Goal: Communication & Community: Answer question/provide support

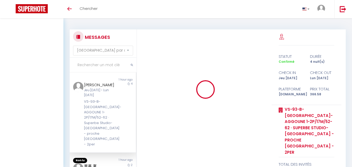
select select "message"
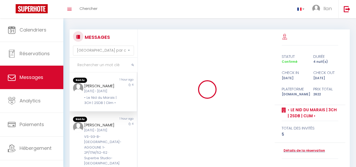
select select "message"
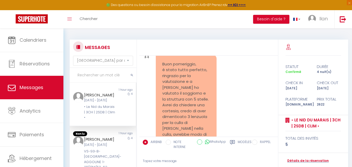
scroll to position [2843, 0]
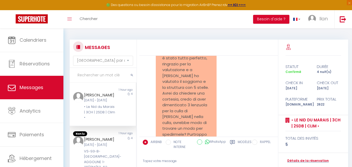
copy pre "Bonjour Daniele, J’espère que vous avez fait bon retour à Paris. 💚🙂 Votre comme…"
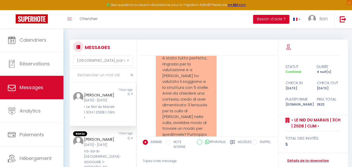
click at [112, 75] on input "text" at bounding box center [103, 75] width 67 height 15
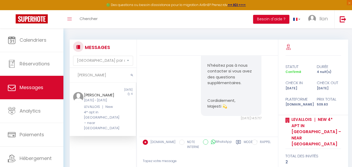
scroll to position [218, 0]
type input "Jean Eric"
click at [124, 124] on div "4" at bounding box center [127, 111] width 16 height 39
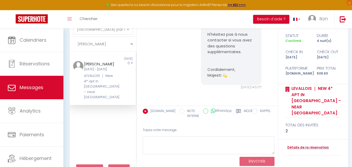
scroll to position [38, 0]
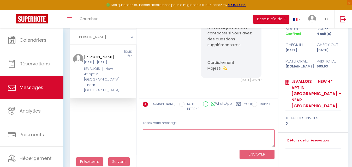
click at [177, 137] on textarea at bounding box center [209, 138] width 132 height 18
paste textarea "Pourriez-vous nous confirmer votre heure d’arrivée au logement ⌚️ ? Les instruc…"
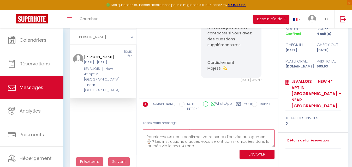
scroll to position [10, 0]
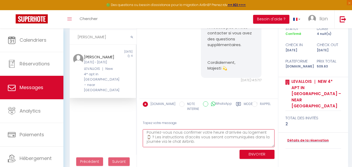
type textarea "Bonjour jean eric, Pourriez-vous nous confirmer votre heure d’arrivée au logeme…"
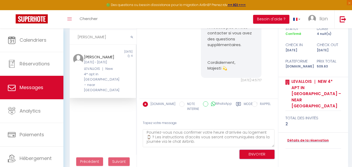
click at [246, 155] on button "ENVOYER" at bounding box center [256, 154] width 35 height 9
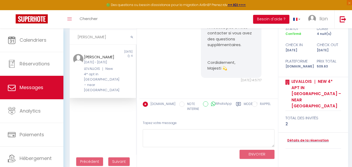
scroll to position [333, 0]
drag, startPoint x: 95, startPoint y: 40, endPoint x: 75, endPoint y: 40, distance: 19.6
click at [75, 40] on input "Jean Eric" at bounding box center [103, 37] width 67 height 15
type input "Natalia"
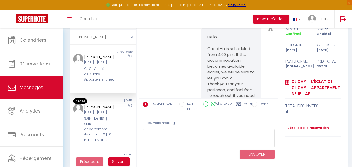
scroll to position [444, 0]
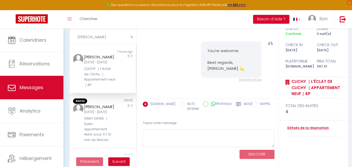
drag, startPoint x: 95, startPoint y: 39, endPoint x: 74, endPoint y: 38, distance: 20.6
click at [74, 38] on input "Natalia" at bounding box center [103, 37] width 67 height 15
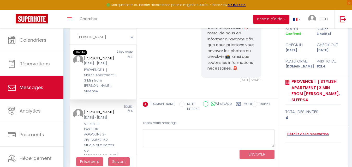
scroll to position [667, 0]
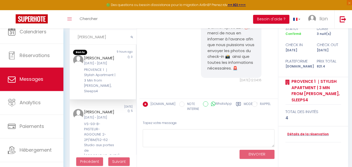
type input "Ramon"
click at [119, 78] on div "3" at bounding box center [127, 74] width 16 height 39
drag, startPoint x: 97, startPoint y: 38, endPoint x: 74, endPoint y: 35, distance: 23.4
click at [74, 35] on input "Ramon" at bounding box center [103, 37] width 67 height 15
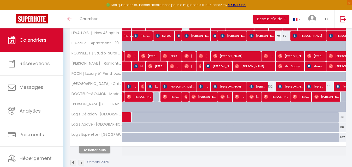
scroll to position [179, 0]
click at [100, 154] on th "Afficher plus" at bounding box center [96, 149] width 52 height 13
click at [96, 149] on button "Afficher plus" at bounding box center [94, 149] width 31 height 7
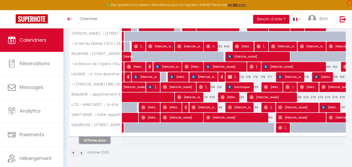
scroll to position [393, 0]
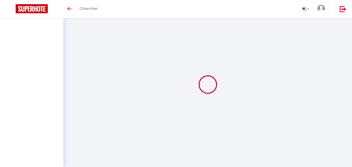
select select "message"
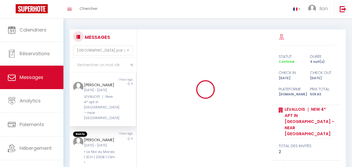
scroll to position [333, 0]
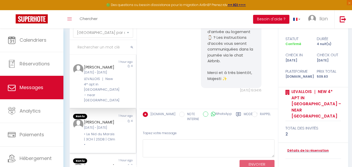
click at [121, 122] on div "4" at bounding box center [127, 133] width 16 height 28
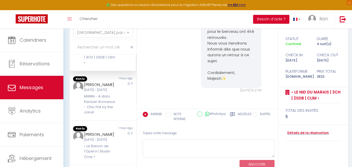
scroll to position [84, 0]
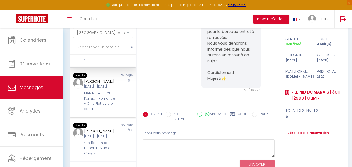
click at [113, 96] on div "Oleh Makarenko Lun 06 Oct - Jeu 09 Oct MANIN - 4 stars Parisian Romance - Chic …" at bounding box center [100, 95] width 39 height 34
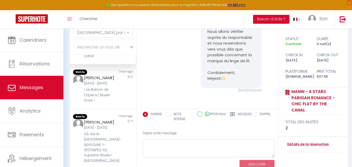
scroll to position [157, 0]
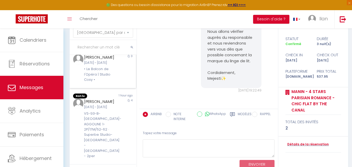
click at [113, 83] on div "Shannon Walker Jeu 09 Oct - Dim 12 Oct • Le Balcon de l'Opéra | Studio Cosy •" at bounding box center [100, 68] width 39 height 28
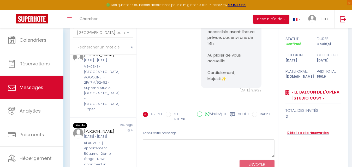
scroll to position [209, 0]
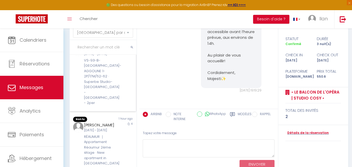
click at [120, 97] on div "4" at bounding box center [127, 76] width 16 height 60
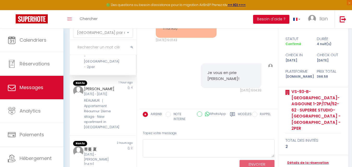
scroll to position [267, 0]
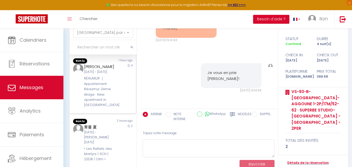
click at [123, 108] on div "4" at bounding box center [127, 86] width 16 height 44
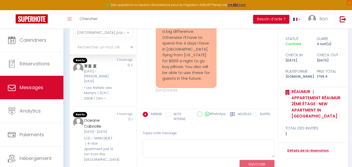
scroll to position [334, 0]
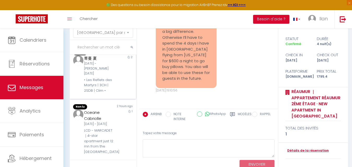
click at [122, 93] on div "2" at bounding box center [127, 74] width 16 height 38
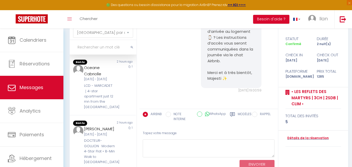
scroll to position [384, 0]
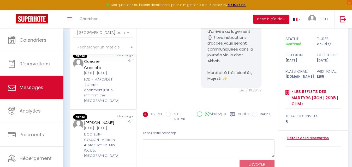
click at [123, 103] on div "1" at bounding box center [127, 80] width 16 height 45
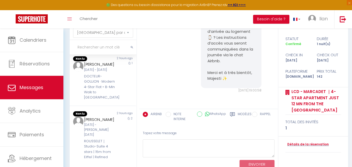
scroll to position [464, 0]
click at [119, 100] on div "1" at bounding box center [127, 80] width 16 height 39
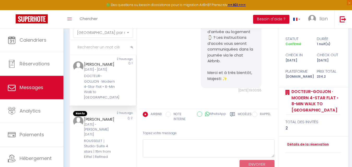
scroll to position [45, 0]
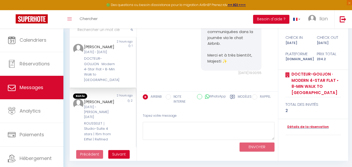
click at [114, 99] on div "2 hours ago" at bounding box center [119, 96] width 33 height 5
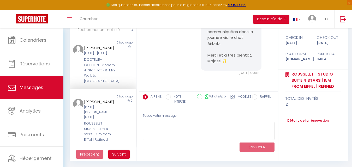
scroll to position [502, 0]
click at [120, 153] on span "Suivant" at bounding box center [119, 154] width 14 height 5
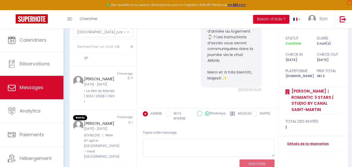
scroll to position [501, 0]
click at [114, 139] on div "Sébastien SGARD Mer 08 Oct - Jeu 09 Oct LEVALLOIS ｜ New 4* apt in Levallois – n…" at bounding box center [100, 139] width 39 height 39
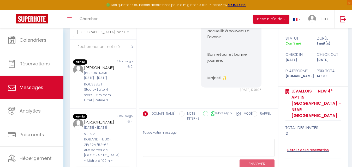
scroll to position [368, 0]
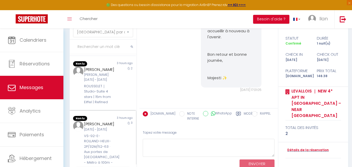
click at [121, 139] on div "3" at bounding box center [127, 146] width 16 height 50
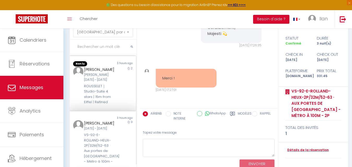
click at [121, 104] on div "2" at bounding box center [127, 85] width 16 height 39
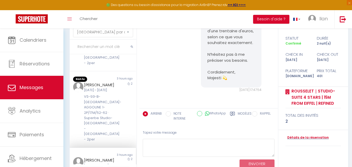
scroll to position [265, 0]
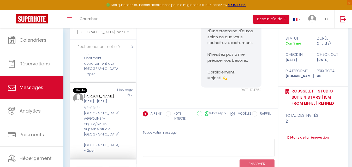
click at [125, 113] on div "2" at bounding box center [127, 123] width 16 height 60
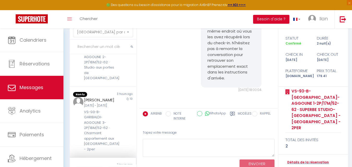
scroll to position [187, 0]
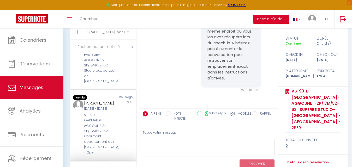
click at [120, 115] on div "10" at bounding box center [127, 127] width 16 height 55
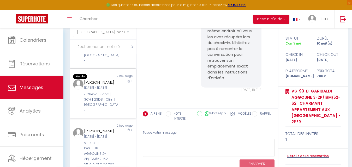
click at [110, 88] on div "Jeu [DATE] - Dim [DATE]" at bounding box center [100, 87] width 32 height 5
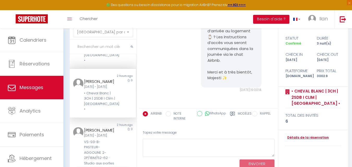
click at [110, 81] on div "Amanda Nemeth" at bounding box center [100, 81] width 32 height 6
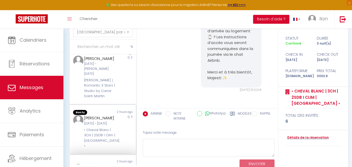
click at [112, 121] on div "Lun [DATE] - Jeu [DATE]" at bounding box center [100, 123] width 32 height 5
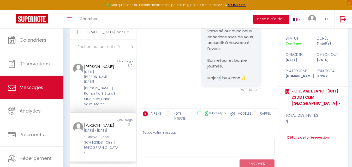
drag, startPoint x: 241, startPoint y: 78, endPoint x: 244, endPoint y: 78, distance: 3.4
copy pre "Bonjour Bing, 🚨Nous espérons que vous avez apprécié votre séjour à Paris . Si v…"
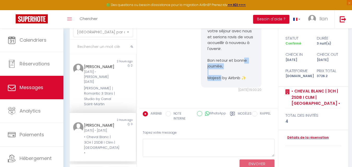
drag, startPoint x: 224, startPoint y: 77, endPoint x: 206, endPoint y: 76, distance: 17.5
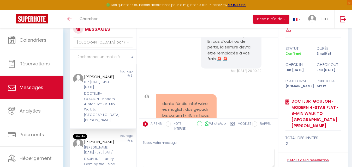
scroll to position [4567, 0]
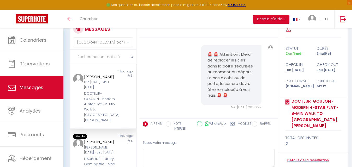
drag, startPoint x: 231, startPoint y: 82, endPoint x: 206, endPoint y: 76, distance: 25.8
copy pre "ordialement, Majesti✨"
click at [106, 151] on div "[PERSON_NAME] [DATE] - Jeu [DATE]" at bounding box center [100, 150] width 32 height 10
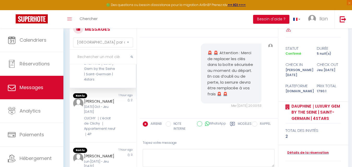
scroll to position [96, 0]
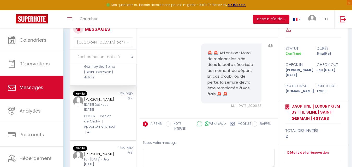
click at [115, 122] on div "[PERSON_NAME] [DATE] Oct - Jeu [DATE] CLICHY ｜L’éclat de Clichy ｜Appartement ne…" at bounding box center [100, 115] width 39 height 39
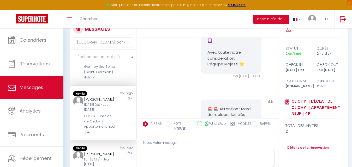
scroll to position [1870, 0]
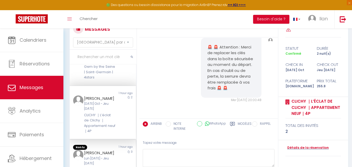
click at [119, 160] on div "3" at bounding box center [127, 169] width 16 height 39
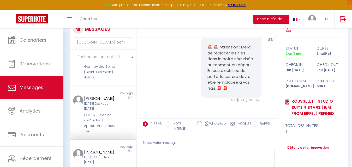
scroll to position [193, 0]
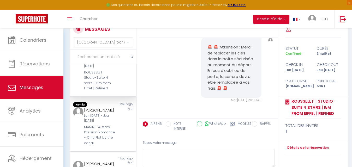
click at [119, 137] on div "3" at bounding box center [127, 126] width 16 height 39
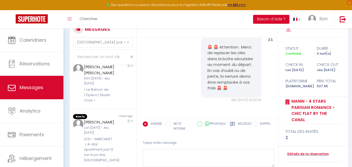
scroll to position [289, 0]
click at [113, 146] on div "[PERSON_NAME] [DATE] - Jeu [DATE] LCD - MARCADET ｜4-star apartment just 12 mn f…" at bounding box center [100, 141] width 39 height 44
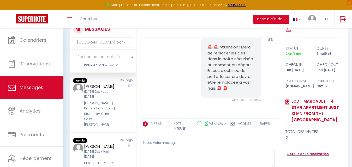
scroll to position [386, 0]
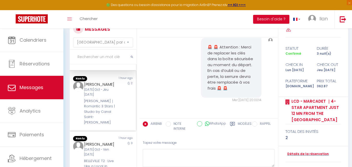
click at [119, 125] on div "2" at bounding box center [127, 103] width 16 height 44
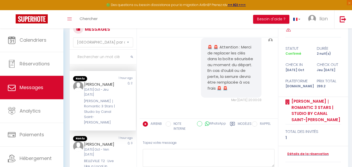
scroll to position [1964, 0]
click at [136, 160] on div "MESSAGES Trier par date de réservation [GEOGRAPHIC_DATA] par date de message No…" at bounding box center [101, 104] width 71 height 167
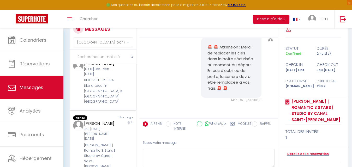
click at [119, 110] on div "Non lu 1 hour ago [PERSON_NAME] [DATE] Oct - Ven [DATE] BELLEVILLE T2 · Live Li…" at bounding box center [103, 80] width 66 height 60
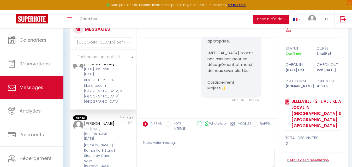
scroll to position [469, 0]
click at [122, 137] on div "2" at bounding box center [127, 145] width 16 height 49
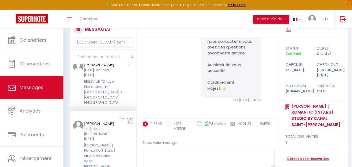
scroll to position [45, 0]
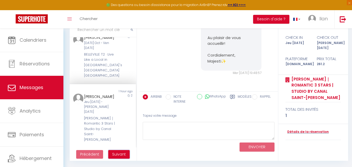
click at [119, 154] on span "Suivant" at bounding box center [119, 154] width 14 height 5
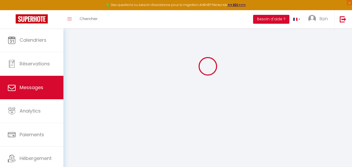
scroll to position [28, 0]
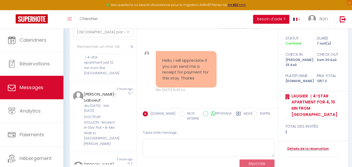
scroll to position [467, 0]
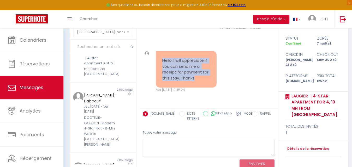
drag, startPoint x: 199, startPoint y: 82, endPoint x: 160, endPoint y: 61, distance: 44.4
click at [160, 61] on div "Hello, I will appreciate if you can send me a receipt for payment for this stay…" at bounding box center [186, 69] width 61 height 36
copy pre "Hello, I will appreciate if you can send me a receipt for payment for this stay…"
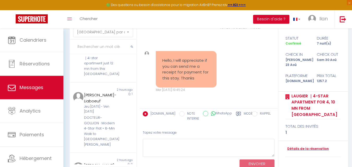
click at [304, 141] on div "Détails de la réservation" at bounding box center [313, 149] width 56 height 16
click at [304, 146] on link "Détails de la réservation" at bounding box center [306, 148] width 43 height 5
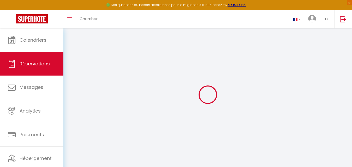
type input "Aryeetey"
type input "[GEOGRAPHIC_DATA]"
type input "[EMAIL_ADDRESS][DOMAIN_NAME]"
type input "+233261128506"
select select "GH"
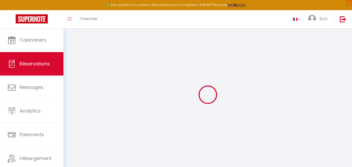
type input "272.58"
type input "17.6"
select select "64052"
select select "1"
select select
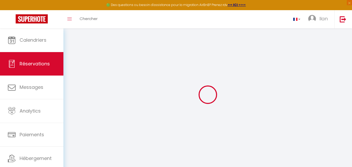
select select
type input "1"
select select "12"
select select
type input "1170"
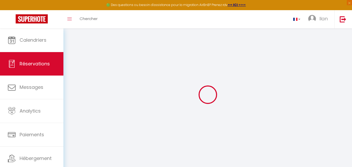
checkbox input "false"
select select "2"
type input "0"
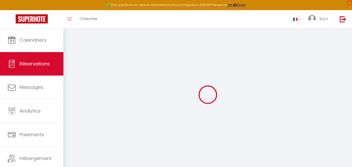
select select
select select "14"
checkbox input "false"
select select
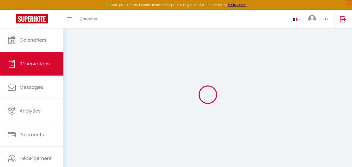
select select
checkbox input "false"
select select
checkbox input "false"
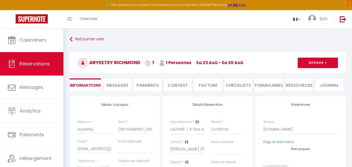
select select
checkbox input "false"
type textarea "** THIS RESERVATION HAS BEEN PRE-PAID ** BOOKING NOTE : Payment charge is EUR 1…"
type input "69"
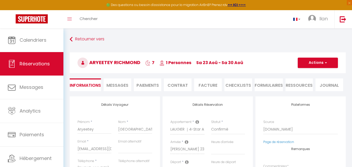
type input "18.2"
select select
checkbox input "false"
select select
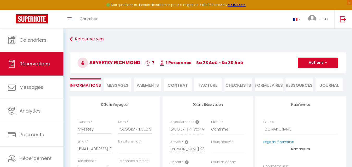
select select
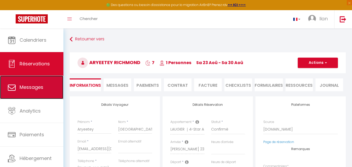
click at [41, 91] on link "Messages" at bounding box center [31, 87] width 63 height 23
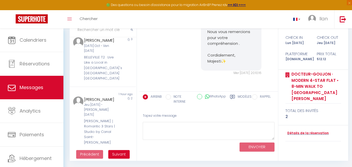
scroll to position [468, 0]
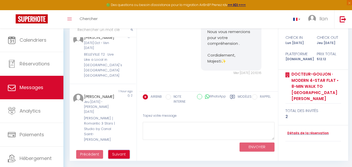
click at [119, 156] on span "Suivant" at bounding box center [119, 154] width 14 height 5
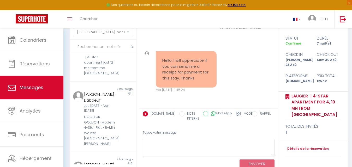
scroll to position [3772, 0]
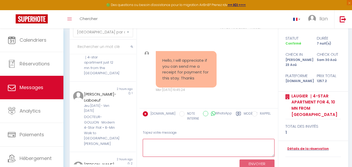
click at [174, 152] on textarea at bounding box center [209, 148] width 132 height 18
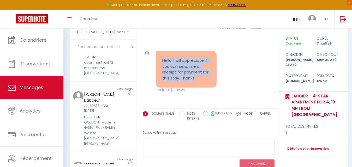
drag, startPoint x: 196, startPoint y: 80, endPoint x: 160, endPoint y: 57, distance: 42.7
click at [160, 57] on div "Hello, I will appreciate if you can send me a receipt for payment for this stay…" at bounding box center [186, 69] width 61 height 36
copy pre "Hello, I will appreciate if you can send me a receipt for payment for this stay…"
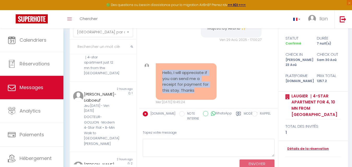
scroll to position [3699, 0]
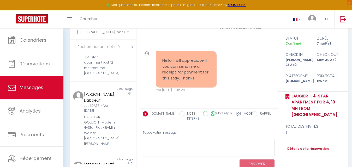
drag, startPoint x: 222, startPoint y: 89, endPoint x: 201, endPoint y: 87, distance: 20.9
copy p "Majesti by Airbnb ✨"
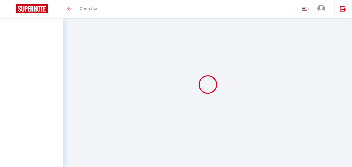
select select "message"
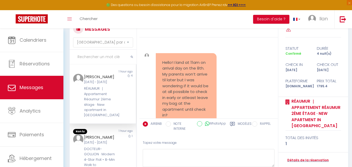
scroll to position [6060, 0]
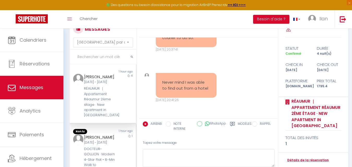
click at [108, 140] on div "[PERSON_NAME]" at bounding box center [100, 137] width 32 height 6
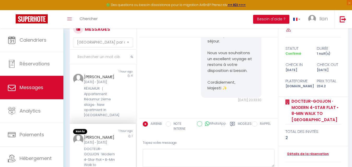
scroll to position [28, 0]
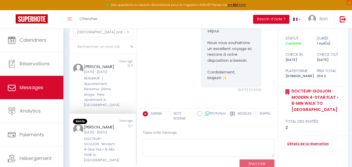
click at [106, 130] on div "[PERSON_NAME]" at bounding box center [100, 127] width 32 height 6
click at [109, 130] on div "[PERSON_NAME]" at bounding box center [100, 127] width 32 height 6
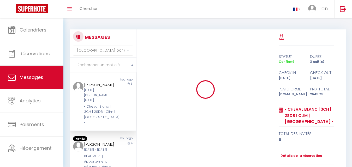
select select "message"
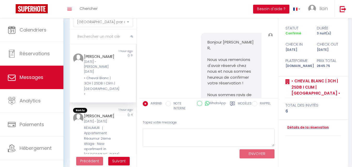
scroll to position [482, 0]
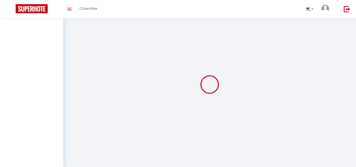
select select "message"
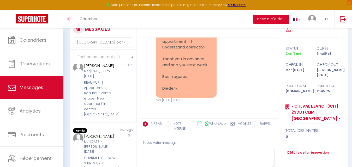
scroll to position [72, 0]
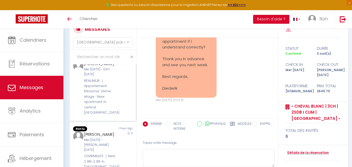
click at [121, 92] on div "4" at bounding box center [127, 88] width 16 height 54
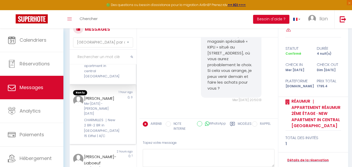
scroll to position [112, 0]
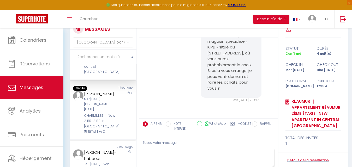
click at [119, 98] on div "3" at bounding box center [127, 113] width 16 height 44
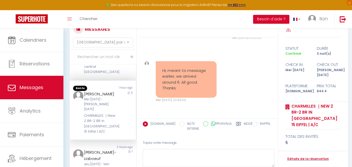
scroll to position [1849, 0]
drag, startPoint x: 181, startPoint y: 90, endPoint x: 157, endPoint y: 69, distance: 32.5
click at [157, 69] on div "Hi, meant to message earlier, we arrived around 6. All good. Thanks" at bounding box center [186, 79] width 61 height 36
copy pre "Hi, meant to message earlier, we arrived around 6. All good. Thanks"
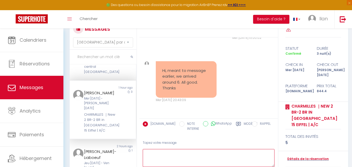
click at [153, 157] on textarea at bounding box center [209, 158] width 132 height 18
paste textarea "Hi [Name], Thank you for letting us know! Glad to hear everything is all good 😊…"
drag, startPoint x: 165, startPoint y: 152, endPoint x: 152, endPoint y: 152, distance: 13.6
click at [152, 152] on textarea "Hi [Name], Thank you for letting us know! Glad to hear everything is all good 😊…" at bounding box center [209, 158] width 132 height 18
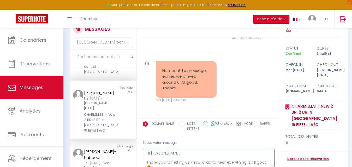
scroll to position [1799, 0]
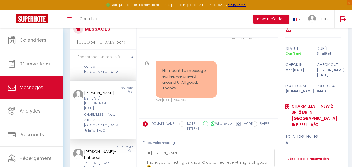
drag, startPoint x: 241, startPoint y: 79, endPoint x: 204, endPoint y: 75, distance: 37.2
copy p "Majesti by Airbnb ✨"
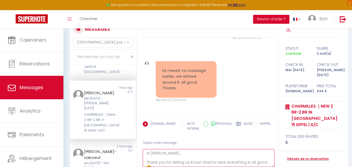
click at [191, 162] on textarea "Hi Stacy, Thank you for letting us know! Glad to hear everything is all good 😊.…" at bounding box center [209, 158] width 132 height 18
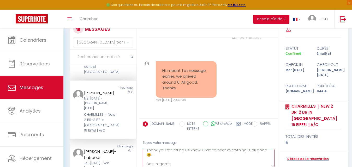
scroll to position [17, 0]
paste textarea "Majesti by Airbnb ✨"
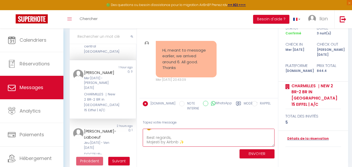
scroll to position [40, 0]
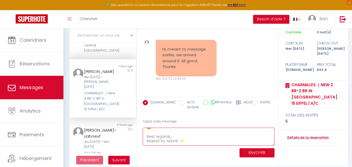
drag, startPoint x: 178, startPoint y: 165, endPoint x: 163, endPoint y: 156, distance: 17.7
click at [163, 156] on div "Tapez votre message Hi Stacy, Thank you for letting us know! Glad to hear every…" at bounding box center [208, 137] width 138 height 44
type textarea "Hi Stacy, Thank you for letting us know! Glad to hear everything is all good 😊.…"
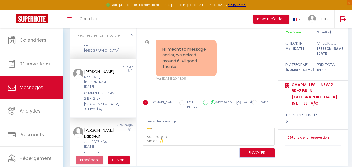
click at [256, 154] on button "ENVOYER" at bounding box center [256, 152] width 35 height 9
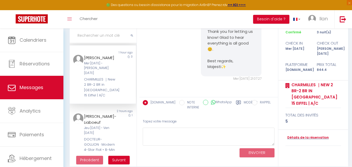
scroll to position [129, 0]
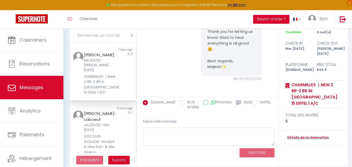
click at [115, 111] on div "Véronique Régnier-Liaboeuf Jeu 09 Oct - Ven 10 Oct DOCTEUR-GOUJON · Modern 4-St…" at bounding box center [100, 138] width 39 height 55
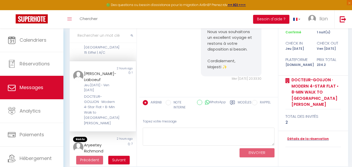
scroll to position [173, 0]
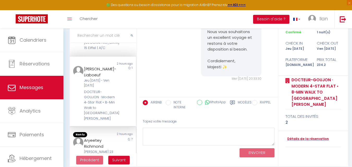
click at [111, 137] on div "Aryeetey Richmond" at bounding box center [100, 143] width 32 height 12
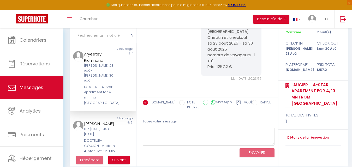
scroll to position [260, 0]
click at [125, 64] on div "7" at bounding box center [127, 77] width 16 height 54
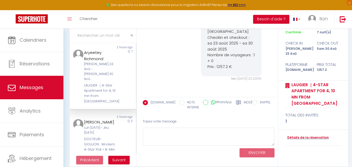
click at [110, 125] on div "Lun [DATE] - Jeu [DATE]" at bounding box center [100, 130] width 32 height 10
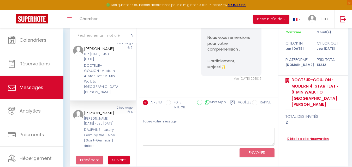
scroll to position [347, 0]
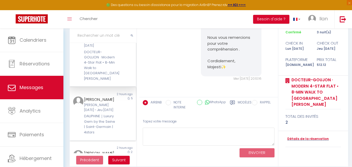
click at [113, 96] on div "Jerry Zander Sam 04 Oct - Jeu 09 Oct DAUPHINE｜Luxury Gem by the Seine | Saint-G…" at bounding box center [100, 115] width 39 height 39
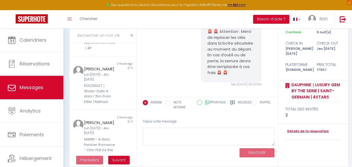
scroll to position [45, 0]
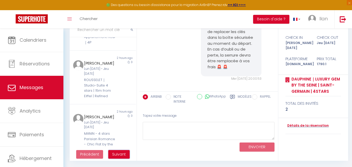
click at [113, 154] on span "Suivant" at bounding box center [119, 154] width 14 height 5
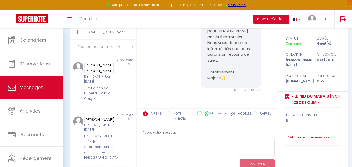
scroll to position [0, 0]
click at [102, 75] on div "[PERSON_NAME] [PERSON_NAME]" at bounding box center [100, 70] width 32 height 12
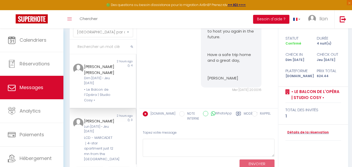
click at [119, 127] on div "3" at bounding box center [127, 140] width 16 height 44
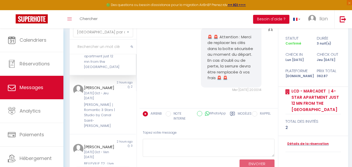
scroll to position [120, 0]
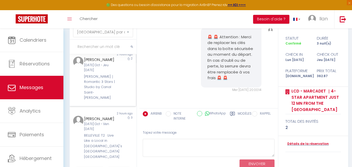
click at [125, 87] on div "2" at bounding box center [127, 79] width 16 height 44
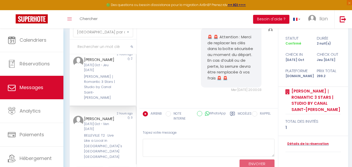
click at [125, 132] on div "3" at bounding box center [127, 138] width 16 height 44
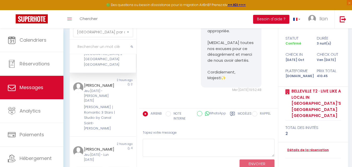
scroll to position [224, 0]
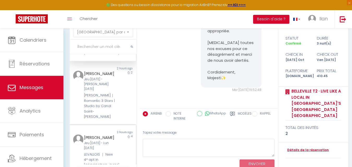
click at [117, 130] on div "2 hours ago" at bounding box center [119, 132] width 33 height 4
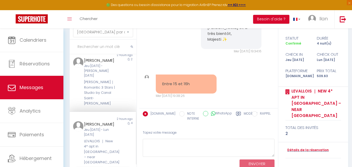
scroll to position [241, 0]
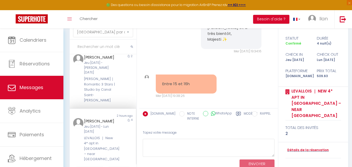
click at [121, 128] on div "4" at bounding box center [127, 140] width 16 height 44
drag, startPoint x: 193, startPoint y: 78, endPoint x: 158, endPoint y: 78, distance: 34.9
click at [158, 78] on div "Entre 15 et 16h" at bounding box center [186, 84] width 61 height 19
copy pre "Entre 15 et 16h"
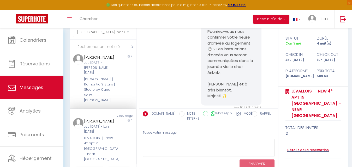
scroll to position [378, 0]
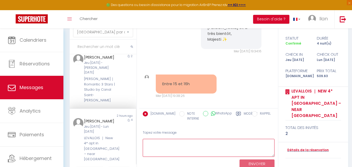
click at [161, 147] on textarea at bounding box center [209, 148] width 132 height 18
paste textarea "Parfait, merci pour l’information ! Nous notons votre arrivée prévue entre 15h …"
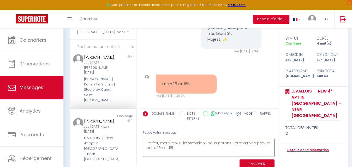
click at [146, 143] on textarea "Parfait, merci pour l’information ! Nous notons votre arrivée prévue entre 15h …" at bounding box center [209, 148] width 132 height 18
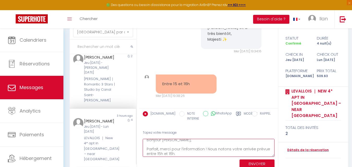
scroll to position [8, 0]
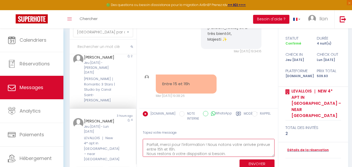
click at [194, 153] on textarea "Bonjour jean eric, Parfait, merci pour l’information ! Nous notons votre arrivé…" at bounding box center [209, 148] width 132 height 18
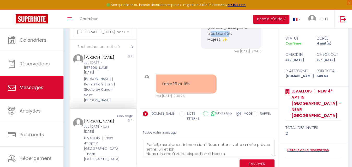
drag, startPoint x: 228, startPoint y: 34, endPoint x: 204, endPoint y: 34, distance: 24.2
click at [204, 34] on div "Bonjour [PERSON_NAME], Pourriez-vous nous confirmer votre heure d’arrivée au lo…" at bounding box center [231, 1] width 61 height 95
copy pre "Majesti ✨"
click at [228, 157] on div "ENVOYER" at bounding box center [209, 164] width 132 height 14
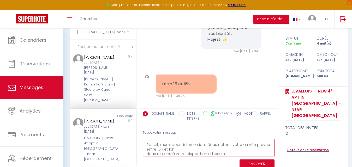
click at [223, 154] on textarea "Bonjour jean eric, Parfait, merci pour l’information ! Nous notons votre arrivé…" at bounding box center [209, 148] width 132 height 18
paste textarea "Majesti ✨"
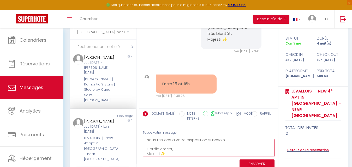
type textarea "Bonjour [PERSON_NAME], Parfait, merci pour l’information ! Nous notons votre ar…"
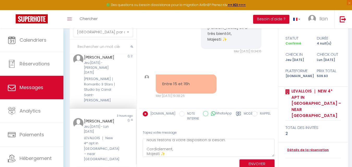
click at [255, 163] on button "ENVOYER" at bounding box center [256, 164] width 35 height 9
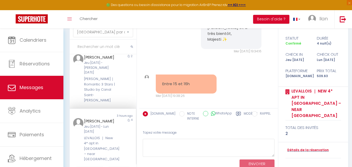
scroll to position [481, 0]
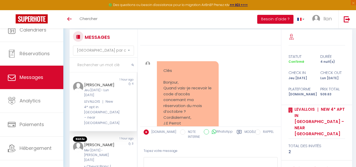
select select "message"
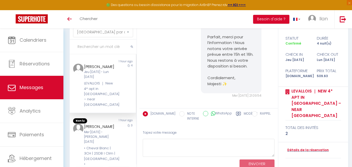
scroll to position [28, 0]
drag, startPoint x: 228, startPoint y: 79, endPoint x: 202, endPoint y: 74, distance: 25.9
click at [202, 74] on div "Bonjour [PERSON_NAME], Parfait, merci pour l’information ! Nous notons votre ar…" at bounding box center [231, 55] width 61 height 78
copy pre "Cordialement, Majesti ✨"
